Goal: Task Accomplishment & Management: Complete application form

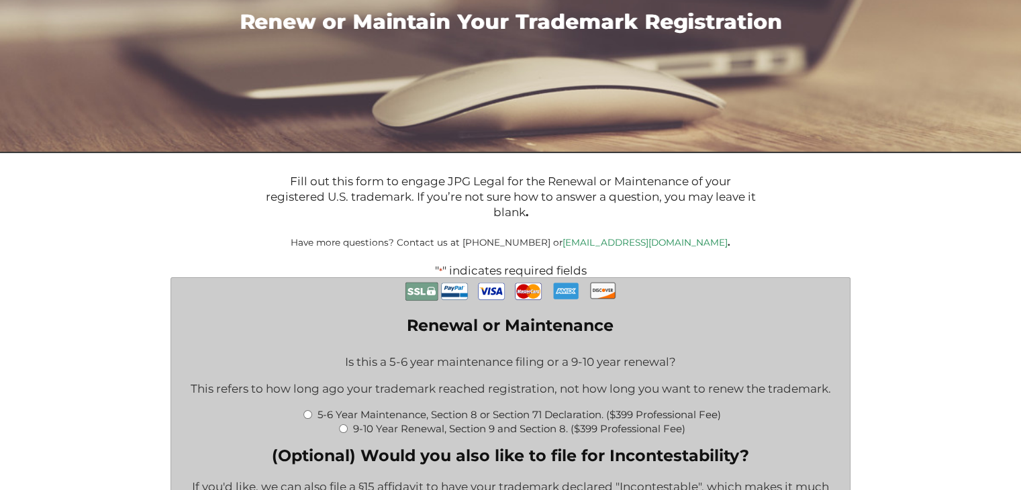
scroll to position [453, 0]
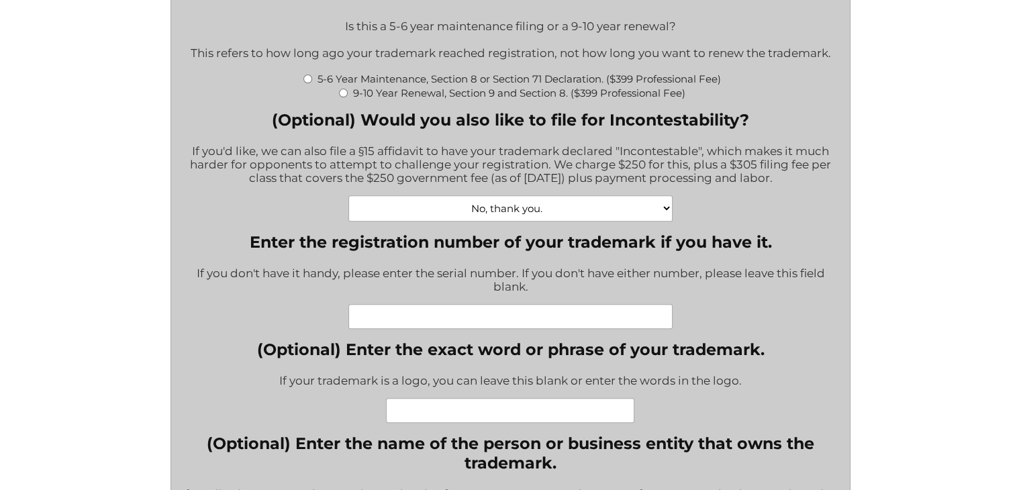
click at [451, 326] on input "Enter the registration number of your trademark if you have it." at bounding box center [511, 316] width 324 height 25
paste input "88686976"
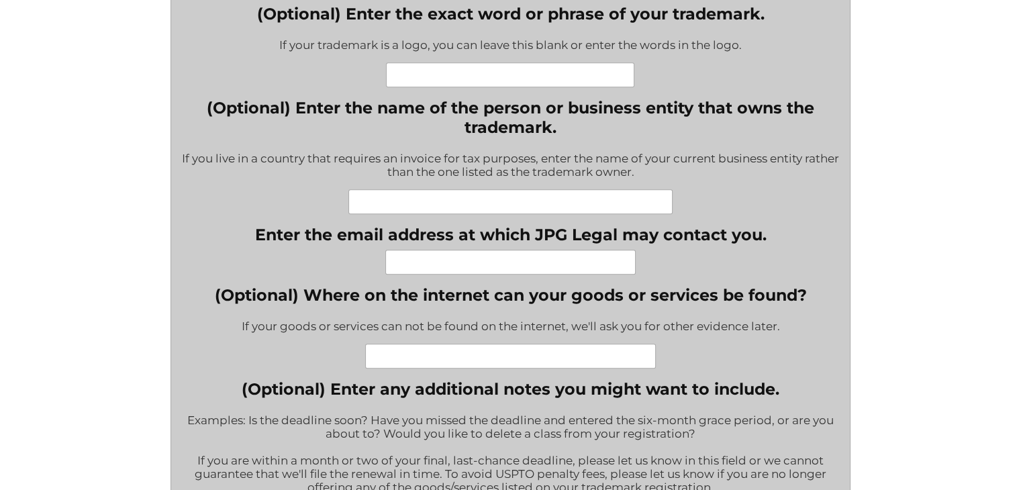
type input "88686976"
click at [417, 62] on div "If your trademark is a logo, you can leave this blank or enter the words in the…" at bounding box center [511, 46] width 508 height 33
click at [420, 75] on input "(Optional) Enter the exact word or phrase of your trademark." at bounding box center [510, 74] width 248 height 25
type input "[PERSON_NAME]"
click at [424, 203] on input "(Optional) Enter the name of the person or business entity that owns the tradem…" at bounding box center [511, 201] width 324 height 25
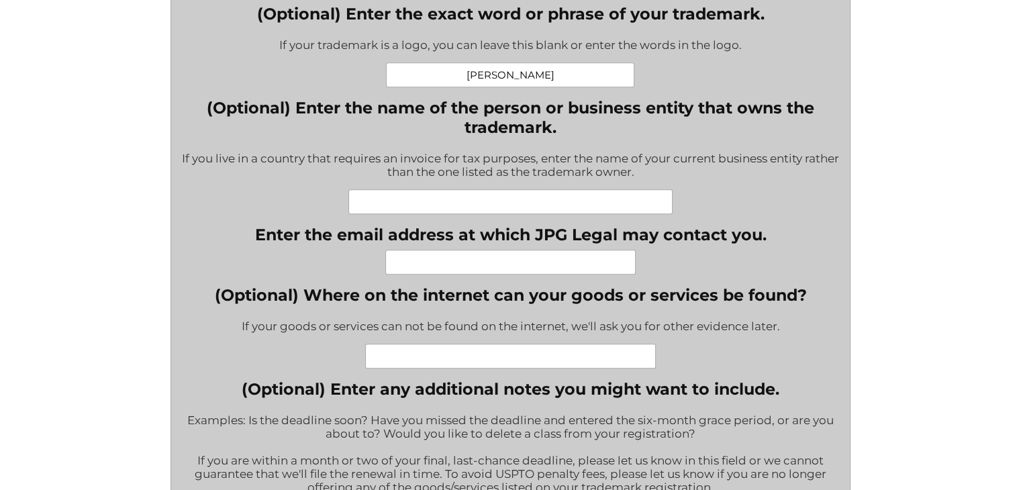
click at [586, 265] on input "Enter the email address at which JPG Legal may contact you." at bounding box center [510, 262] width 250 height 25
type input "[EMAIL_ADDRESS][DOMAIN_NAME]"
click at [545, 369] on input "(Optional) Where on the internet can your goods or services be found?" at bounding box center [510, 356] width 291 height 25
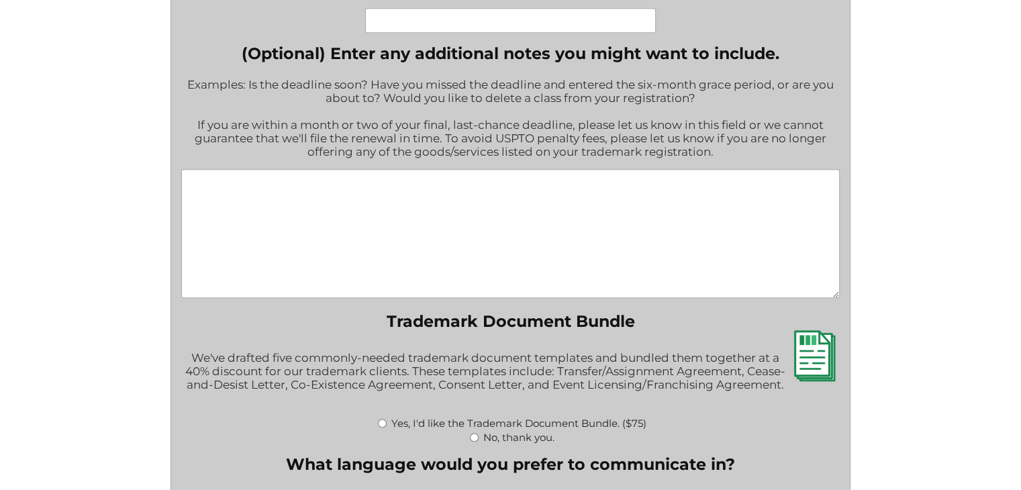
click at [465, 215] on textarea "(Optional) Enter any additional notes you might want to include." at bounding box center [510, 233] width 659 height 129
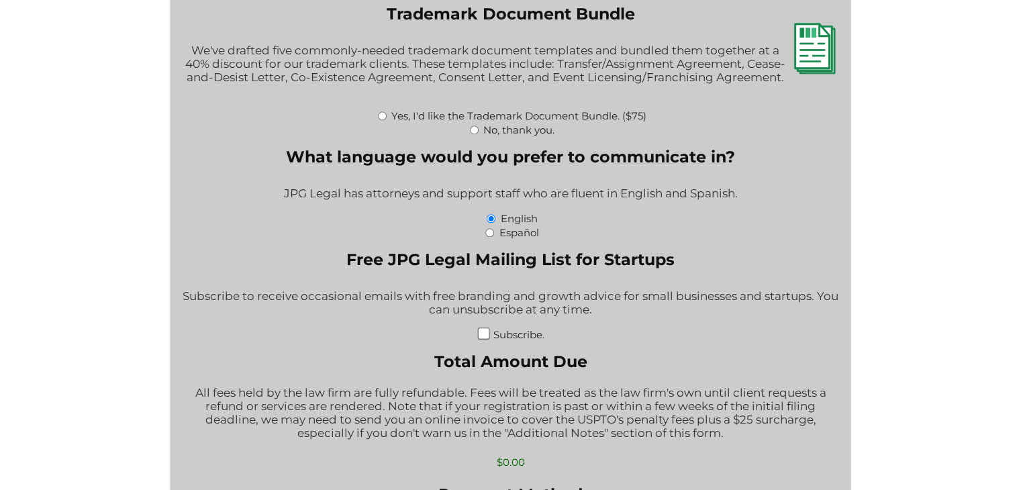
scroll to position [1460, 0]
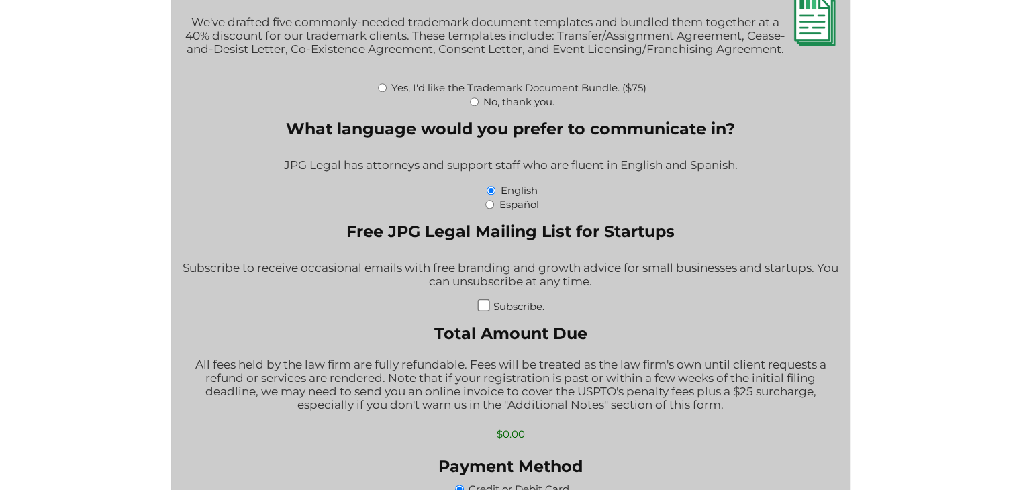
type textarea "WE switched the ownership to [PERSON_NAME] ( personal ) - as the company In.Gen…"
click at [472, 106] on input "No, thank you." at bounding box center [474, 101] width 9 height 9
radio input "true"
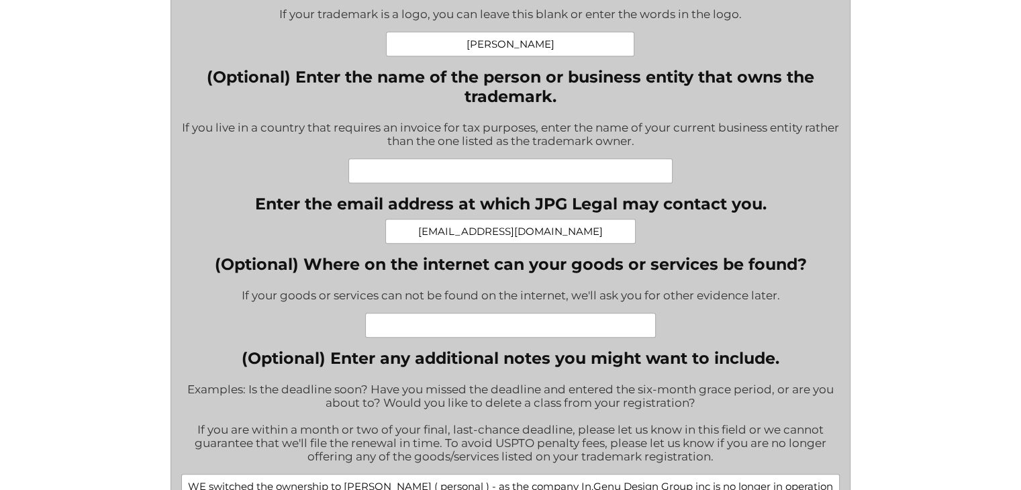
scroll to position [453, 0]
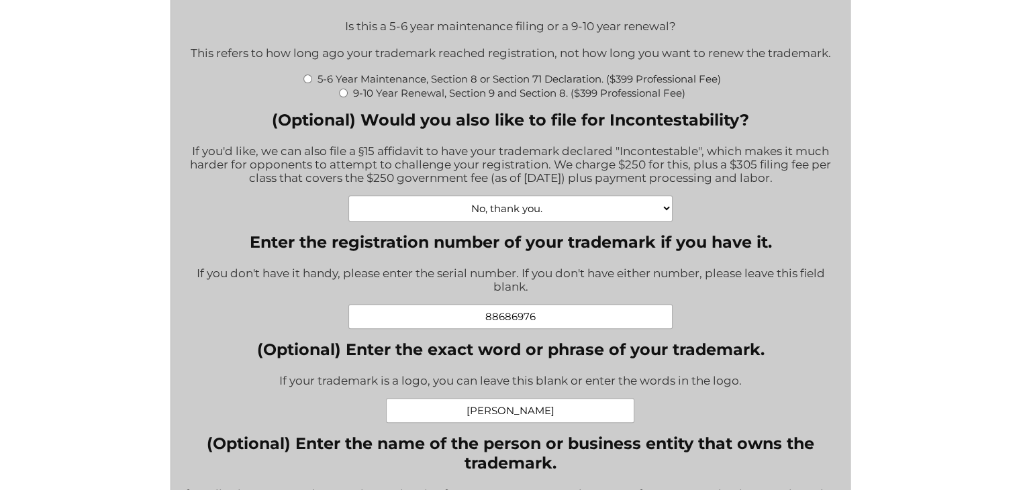
click at [551, 219] on select "No, thank you. Yes, Incontestability for one class. ($555) Yes, Incontestabilit…" at bounding box center [511, 208] width 324 height 26
select select "Yes, Incontestability for one class. ($555)|555"
click at [349, 202] on select "No, thank you. Yes, Incontestability for one class. ($555) Yes, Incontestabilit…" at bounding box center [511, 208] width 324 height 26
type input "$555.00"
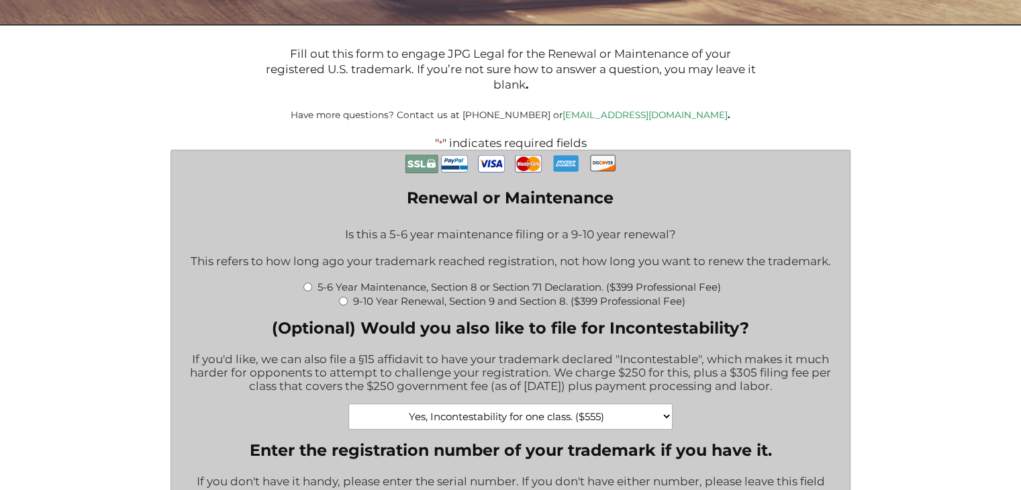
scroll to position [580, 0]
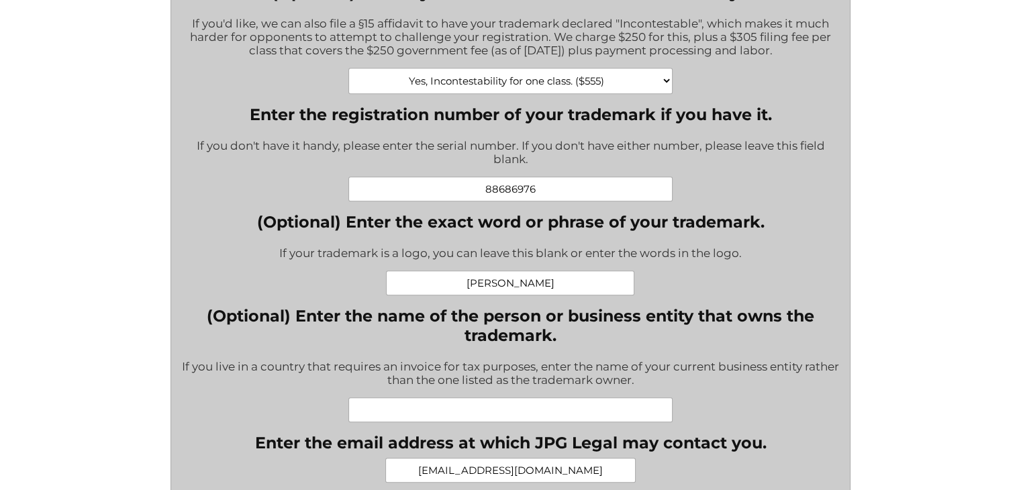
click at [602, 88] on select "No, thank you. Yes, Incontestability for one class. ($555) Yes, Incontestabilit…" at bounding box center [511, 81] width 324 height 26
click at [349, 75] on select "No, thank you. Yes, Incontestability for one class. ($555) Yes, Incontestabilit…" at bounding box center [511, 81] width 324 height 26
click at [446, 91] on select "No, thank you. Yes, Incontestability for one class. ($555) Yes, Incontestabilit…" at bounding box center [511, 81] width 324 height 26
select select "No, thank you.|0"
click at [349, 75] on select "No, thank you. Yes, Incontestability for one class. ($555) Yes, Incontestabilit…" at bounding box center [511, 81] width 324 height 26
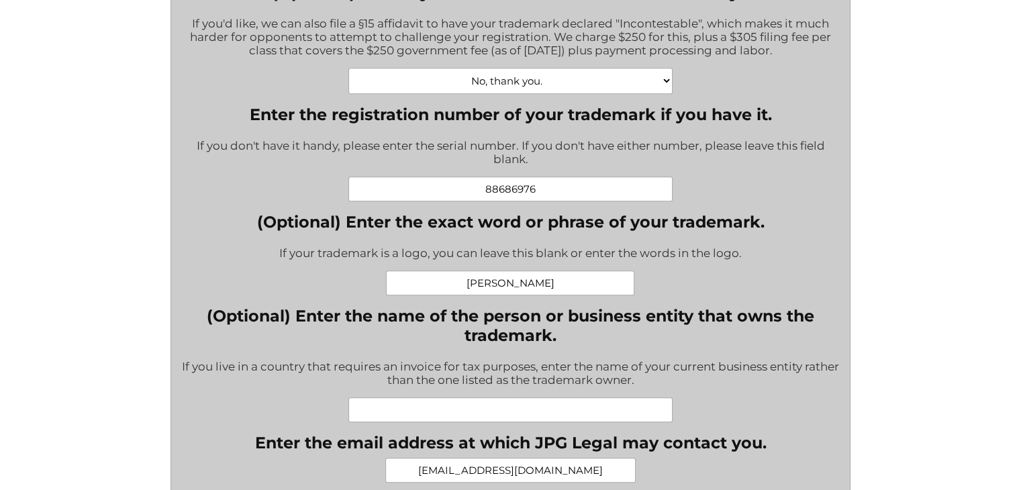
type input "$0.00"
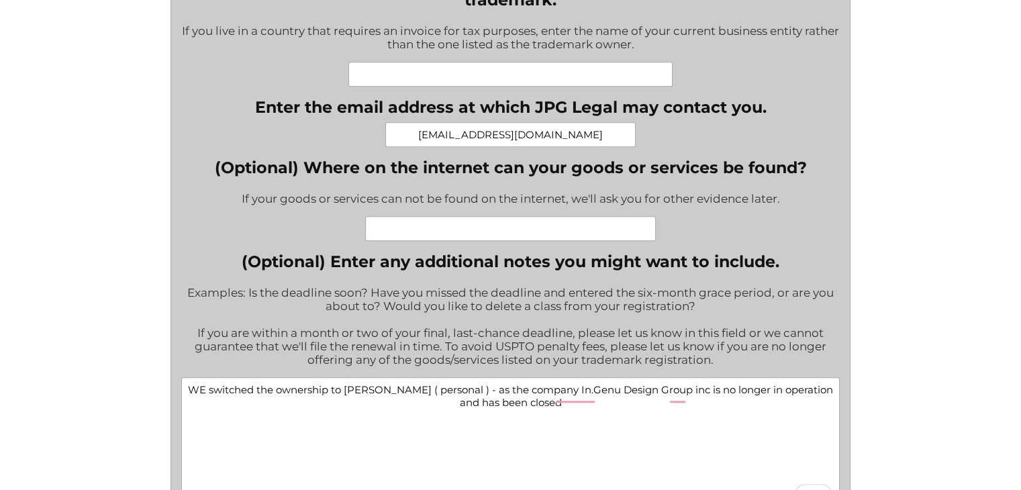
click at [450, 79] on input "(Optional) Enter the name of the person or business entity that owns the tradem…" at bounding box center [511, 74] width 324 height 25
click at [594, 75] on input "(Optional) Enter the name of the person or business entity that owns the tradem…" at bounding box center [511, 74] width 324 height 25
click at [672, 138] on div "[EMAIL_ADDRESS][DOMAIN_NAME]" at bounding box center [511, 134] width 512 height 25
click at [578, 236] on input "(Optional) Where on the internet can your goods or services be found?" at bounding box center [510, 228] width 291 height 25
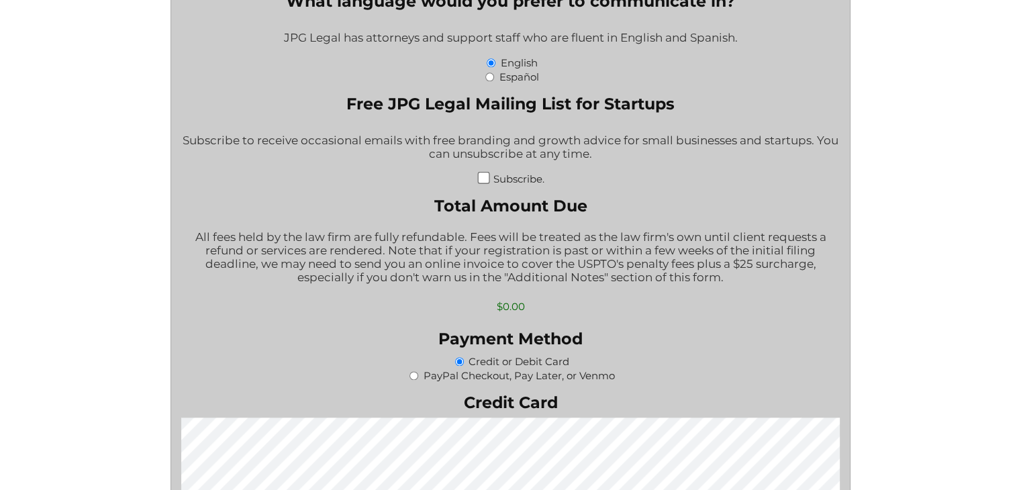
scroll to position [1923, 0]
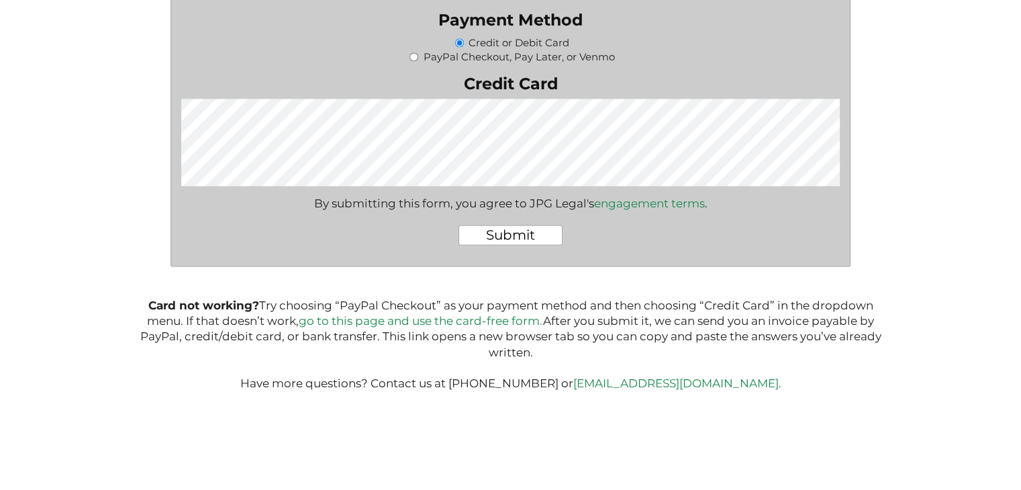
type input "no where"
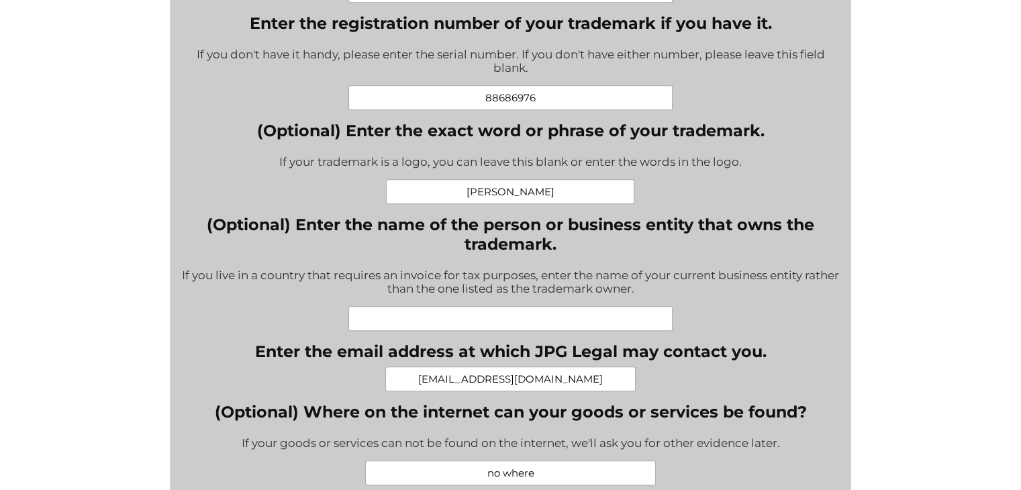
scroll to position [336, 0]
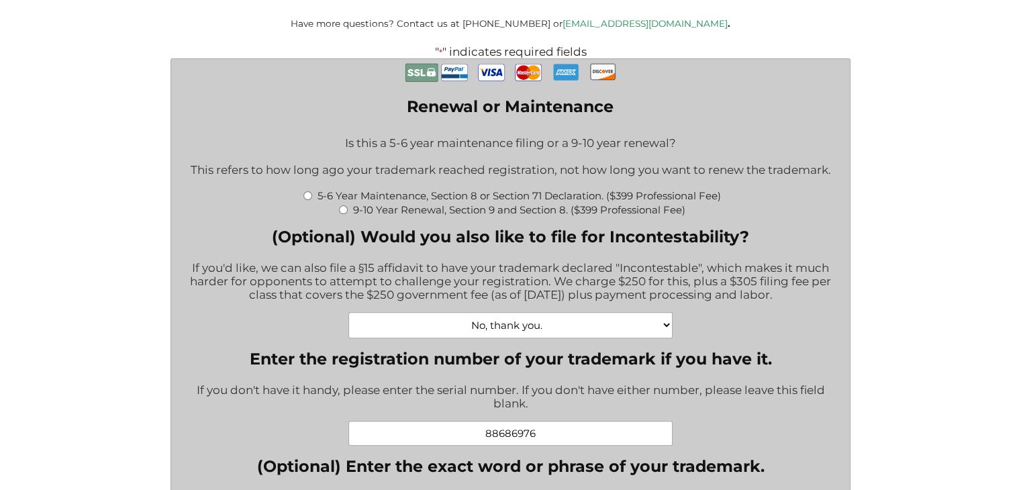
click at [306, 200] on input "5-6 Year Maintenance, Section 8 or Section 71 Declaration. ($399 Professional F…" at bounding box center [308, 195] width 9 height 9
radio input "true"
type input "$774.00"
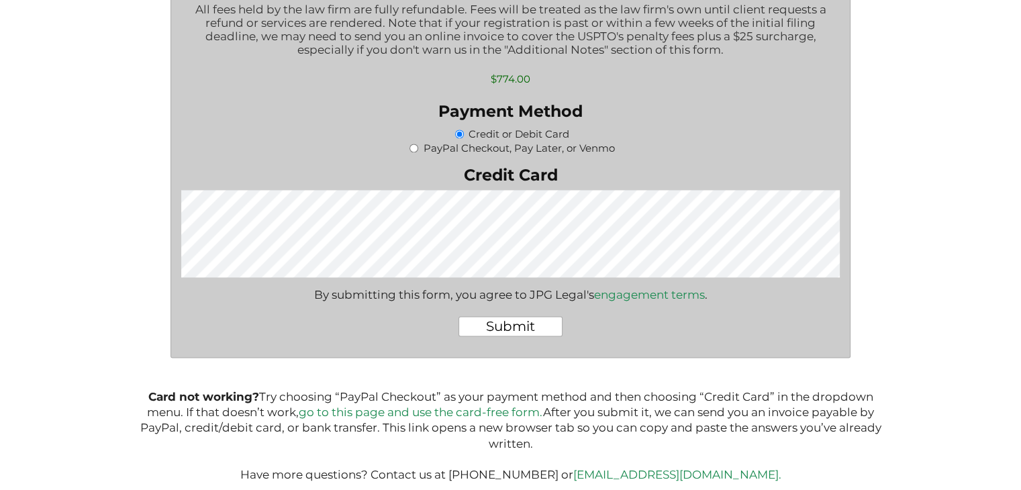
scroll to position [2065, 0]
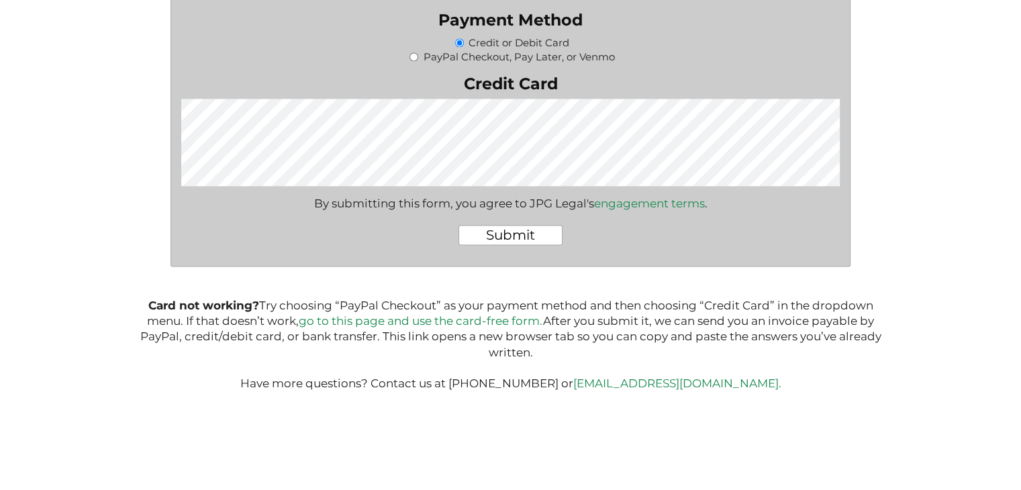
click at [528, 240] on input "Submit" at bounding box center [511, 235] width 104 height 20
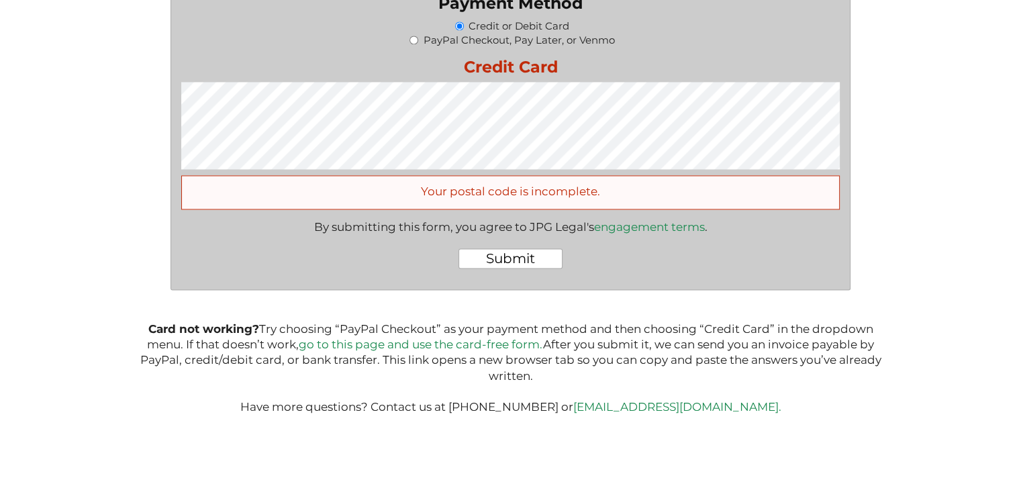
click at [522, 210] on div "Your postal code is incomplete." at bounding box center [510, 192] width 659 height 34
click at [562, 208] on div "Your postal code is incomplete." at bounding box center [510, 192] width 659 height 34
drag, startPoint x: 540, startPoint y: 199, endPoint x: 639, endPoint y: 204, distance: 99.5
click at [614, 203] on div "Your postal code is incomplete." at bounding box center [510, 192] width 659 height 34
click at [646, 205] on div "Your postal code is incomplete." at bounding box center [510, 192] width 659 height 34
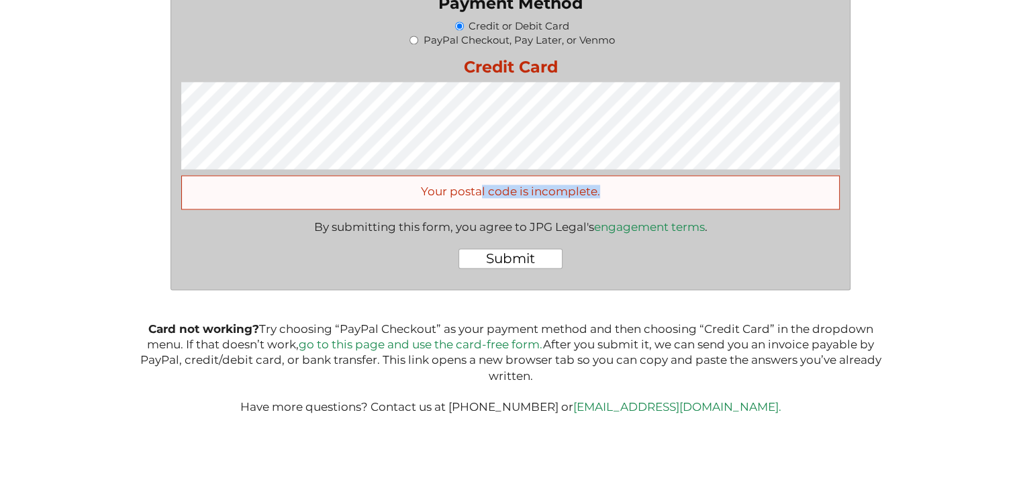
drag, startPoint x: 600, startPoint y: 210, endPoint x: 492, endPoint y: 205, distance: 108.2
click at [481, 208] on div "Your postal code is incomplete." at bounding box center [510, 192] width 659 height 34
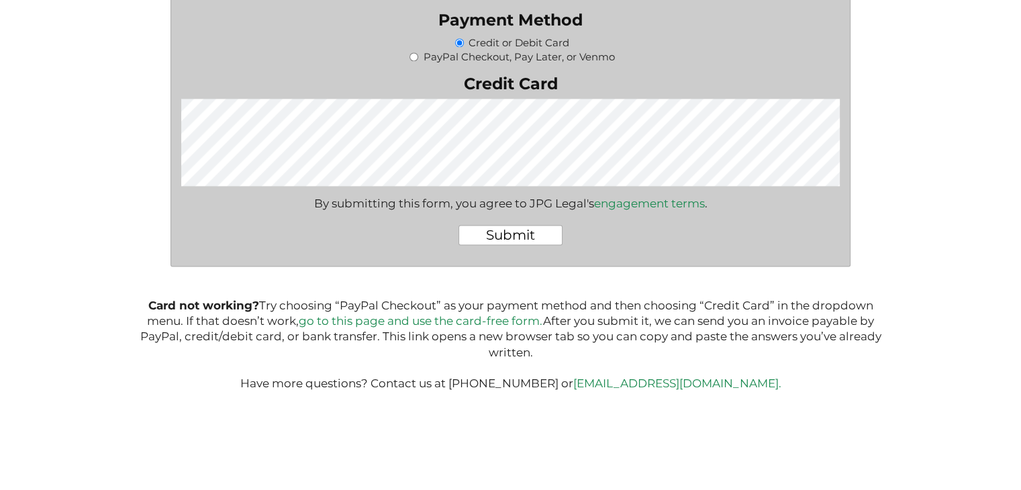
click at [524, 230] on input "Submit" at bounding box center [511, 235] width 104 height 20
